Goal: Task Accomplishment & Management: Use online tool/utility

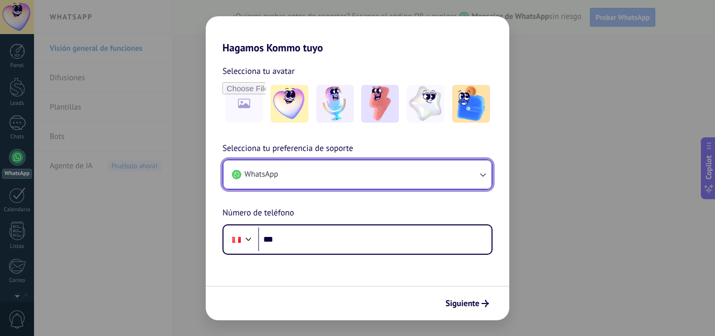
click at [345, 174] on button "WhatsApp" at bounding box center [358, 174] width 268 height 28
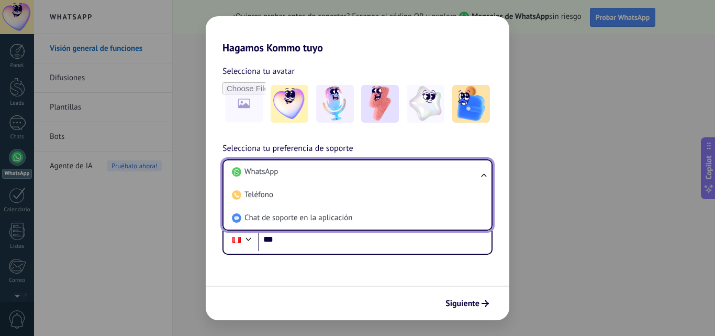
click at [284, 8] on div "Hagamos Kommo tuyo Selecciona tu avatar Selecciona tu preferencia de soporte Wh…" at bounding box center [357, 168] width 715 height 336
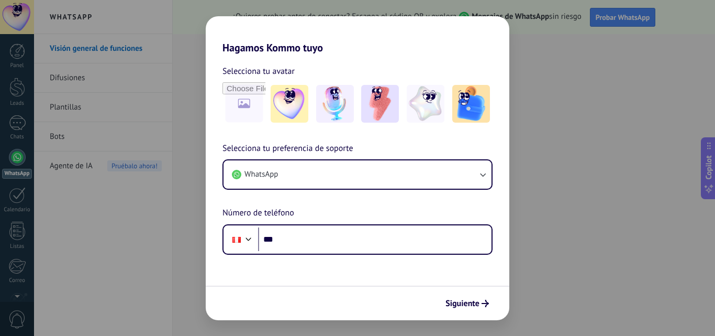
click at [114, 229] on div "Hagamos Kommo tuyo Selecciona tu avatar Selecciona tu preferencia de soporte Wh…" at bounding box center [357, 168] width 715 height 336
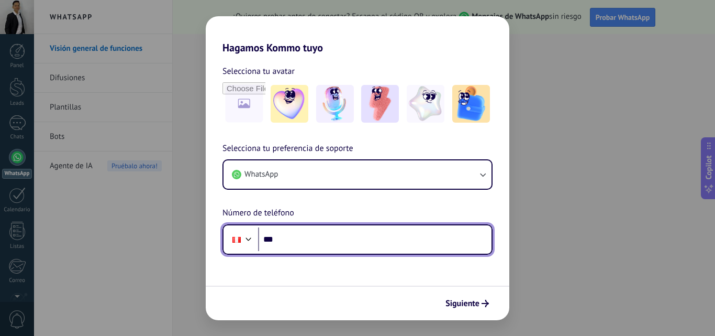
click at [300, 230] on input "***" at bounding box center [374, 239] width 233 height 24
type input "**********"
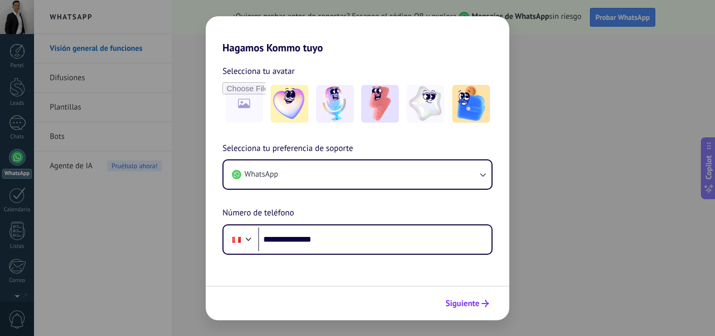
click at [466, 302] on span "Siguiente" at bounding box center [462, 302] width 34 height 7
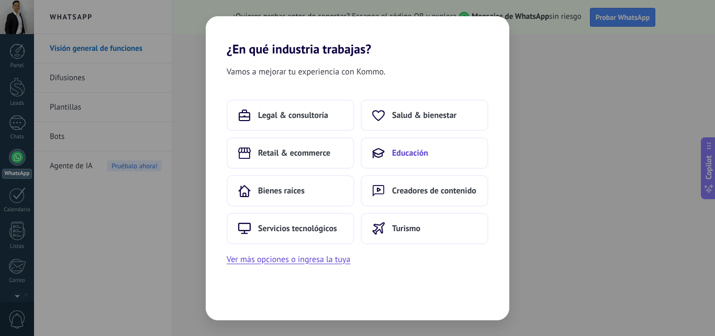
click at [423, 150] on span "Educación" at bounding box center [410, 153] width 36 height 10
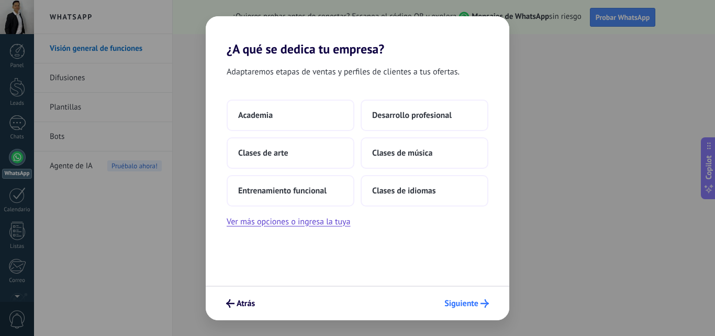
click at [455, 307] on span "Siguiente" at bounding box center [461, 302] width 34 height 7
click at [460, 305] on span "Siguiente" at bounding box center [461, 302] width 34 height 7
click at [282, 110] on button "Academia" at bounding box center [291, 114] width 128 height 31
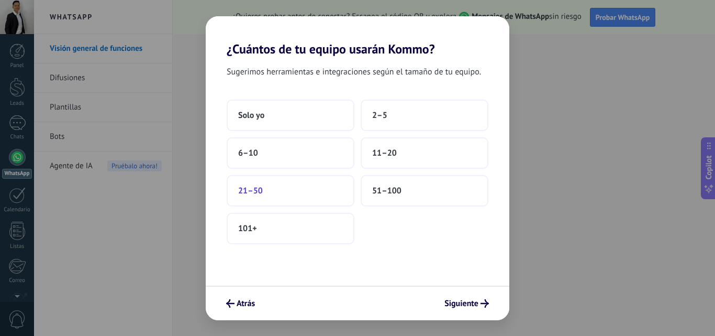
click at [283, 192] on button "21–50" at bounding box center [291, 190] width 128 height 31
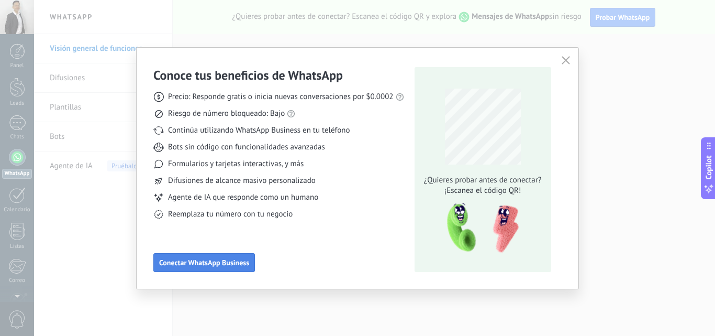
click at [229, 262] on span "Conectar WhatsApp Business" at bounding box center [204, 262] width 90 height 7
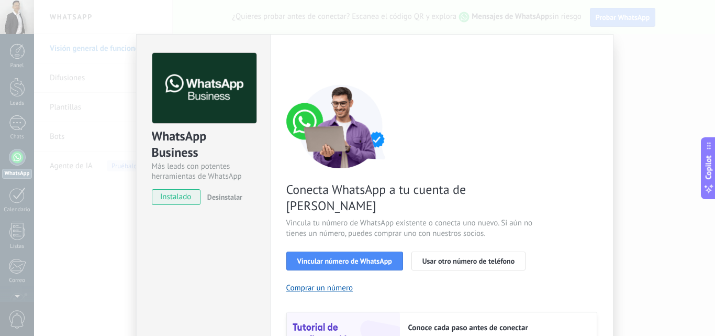
click at [607, 24] on div "WhatsApp Business Más leads con potentes herramientas de WhatsApp instalado Des…" at bounding box center [374, 168] width 681 height 336
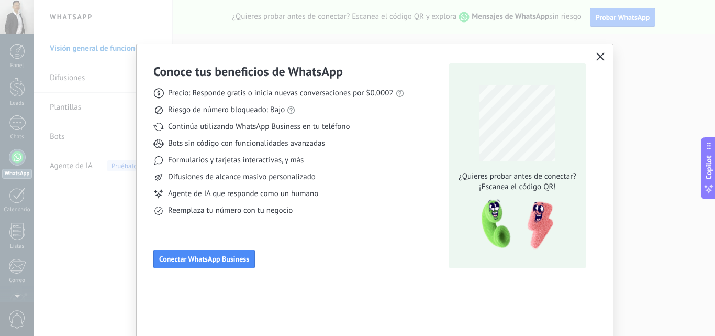
scroll to position [6, 0]
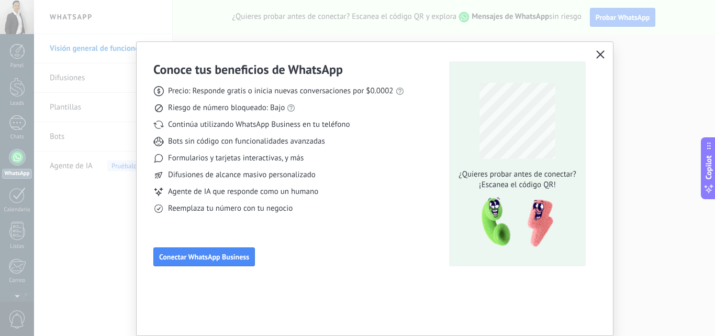
click at [600, 54] on icon "button" at bounding box center [600, 54] width 8 height 8
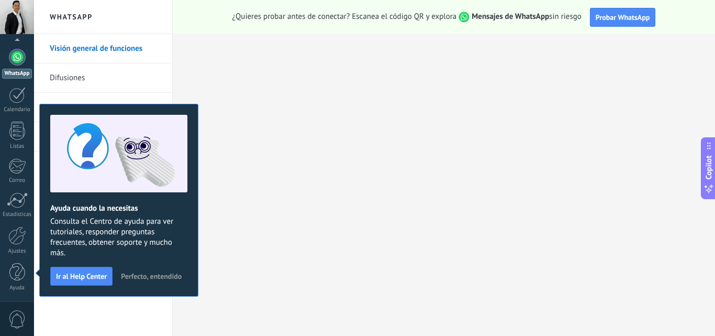
scroll to position [0, 0]
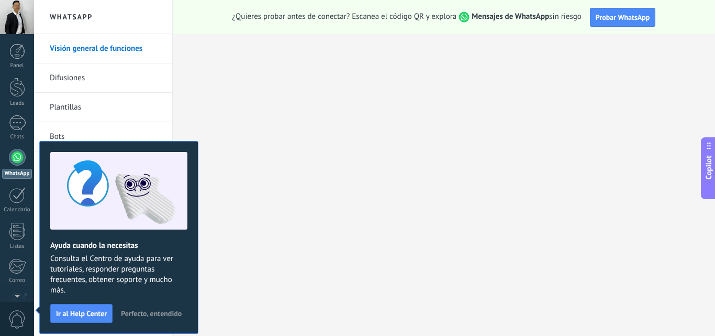
click at [151, 308] on button "Perfecto, entendido" at bounding box center [151, 313] width 70 height 16
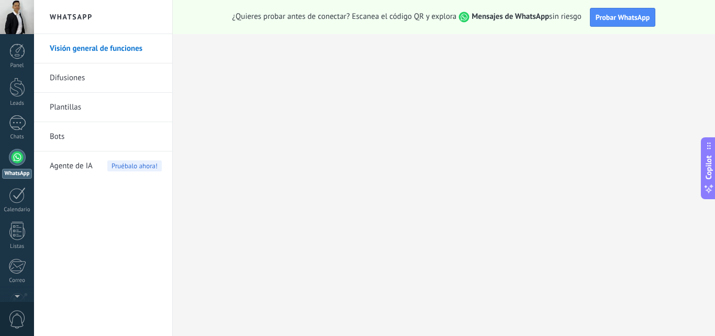
click at [18, 159] on div at bounding box center [17, 157] width 17 height 17
click at [18, 160] on div at bounding box center [17, 157] width 17 height 17
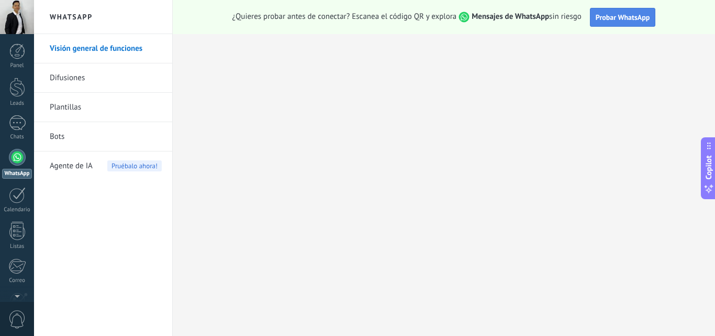
click at [612, 21] on span "Probar WhatsApp" at bounding box center [623, 17] width 54 height 9
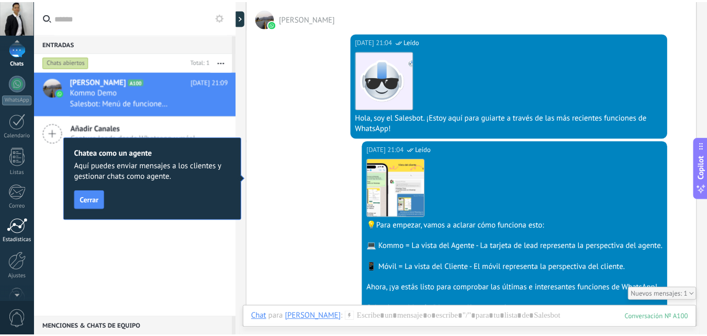
scroll to position [100, 0]
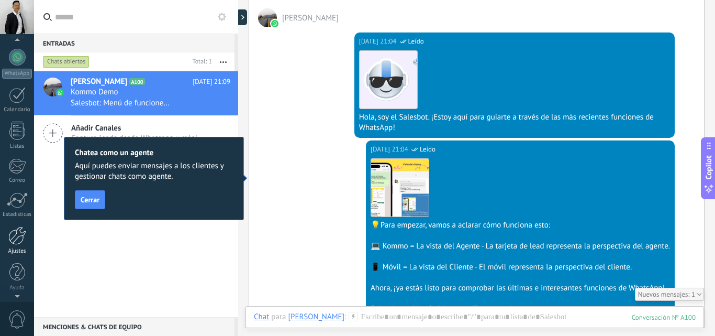
click at [21, 238] on div at bounding box center [17, 235] width 18 height 18
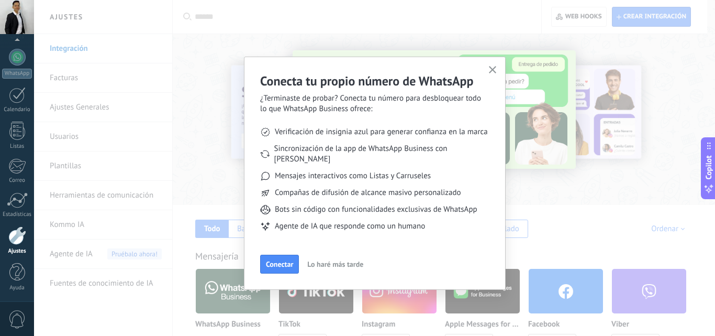
click at [493, 70] on use "button" at bounding box center [493, 70] width 8 height 8
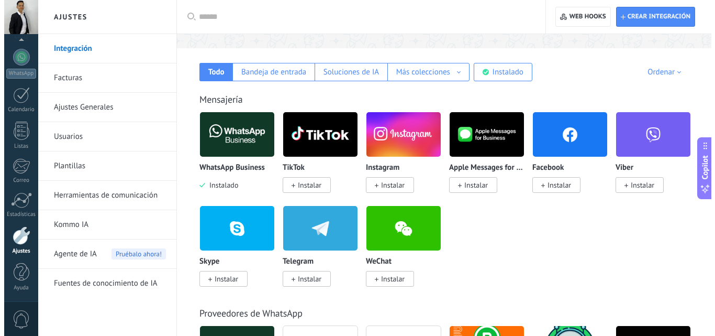
scroll to position [157, 0]
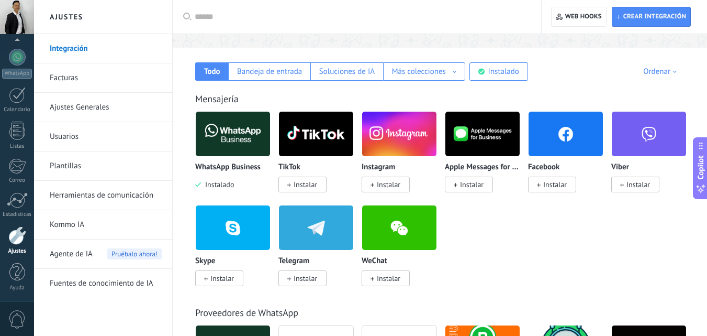
click at [561, 183] on span "Instalar" at bounding box center [555, 184] width 24 height 9
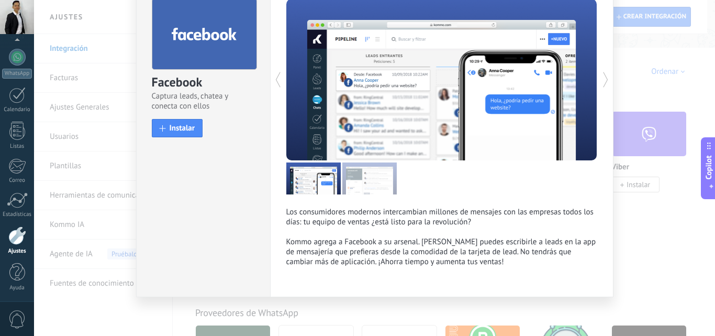
scroll to position [54, 0]
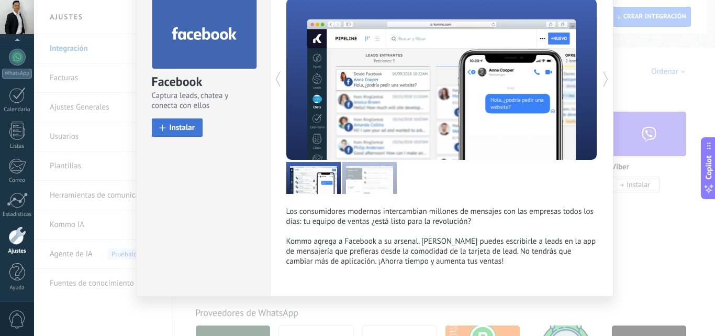
click at [177, 129] on span "Instalar" at bounding box center [183, 128] width 26 height 8
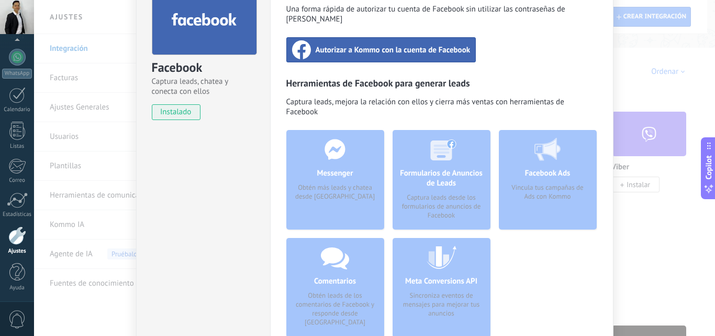
scroll to position [86, 0]
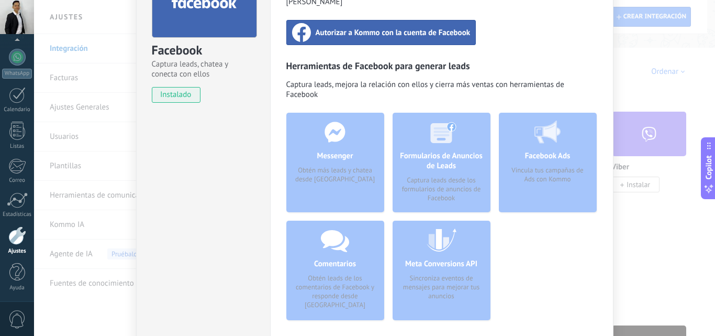
click at [347, 153] on div "Messenger Obtén más leads y chatea desde [GEOGRAPHIC_DATA]" at bounding box center [335, 162] width 98 height 99
click at [332, 122] on div "Messenger Obtén más leads y chatea desde [GEOGRAPHIC_DATA]" at bounding box center [335, 162] width 98 height 99
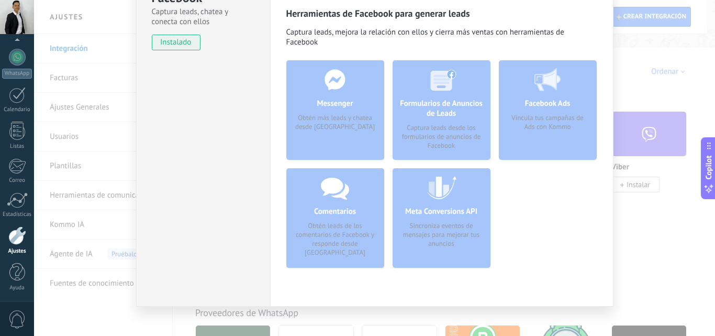
click at [320, 93] on div "Messenger Obtén más leads y chatea desde [GEOGRAPHIC_DATA]" at bounding box center [335, 109] width 98 height 99
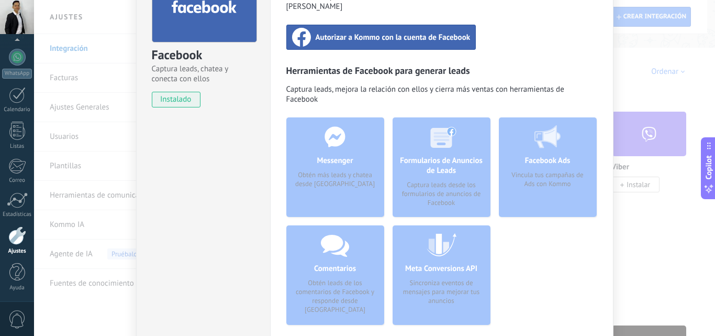
scroll to position [0, 0]
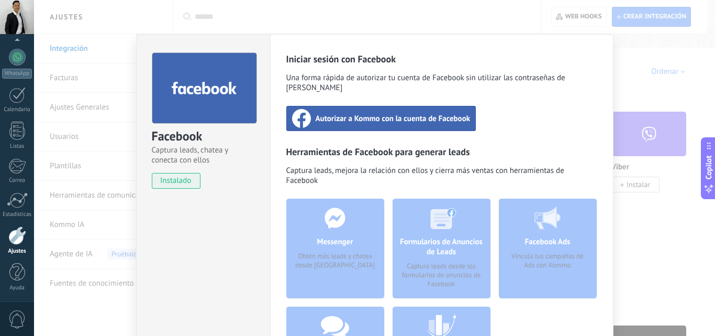
click at [340, 263] on div "Messenger Obtén más leads y chatea desde [GEOGRAPHIC_DATA]" at bounding box center [335, 247] width 98 height 99
click at [404, 113] on span "Autorizar a Kommo con la cuenta de Facebook" at bounding box center [393, 118] width 155 height 10
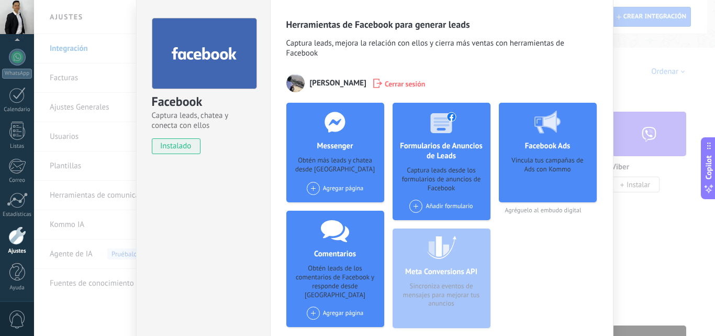
scroll to position [52, 0]
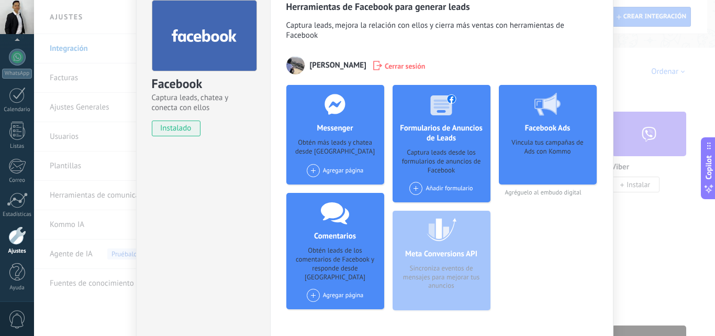
click at [347, 169] on div "Agregar página" at bounding box center [335, 170] width 57 height 13
click at [336, 191] on div "Bellint" at bounding box center [341, 189] width 70 height 23
